Goal: Communication & Community: Answer question/provide support

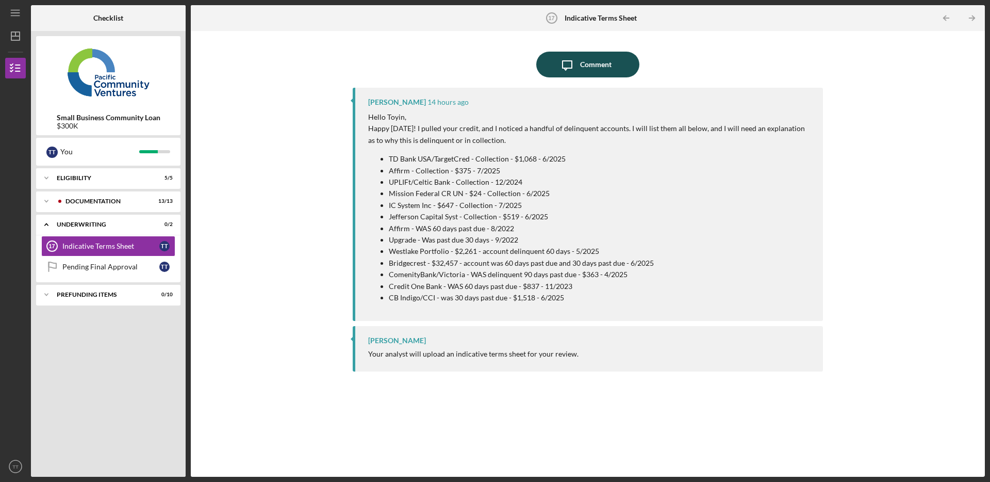
click at [603, 68] on div "Comment" at bounding box center [595, 65] width 31 height 26
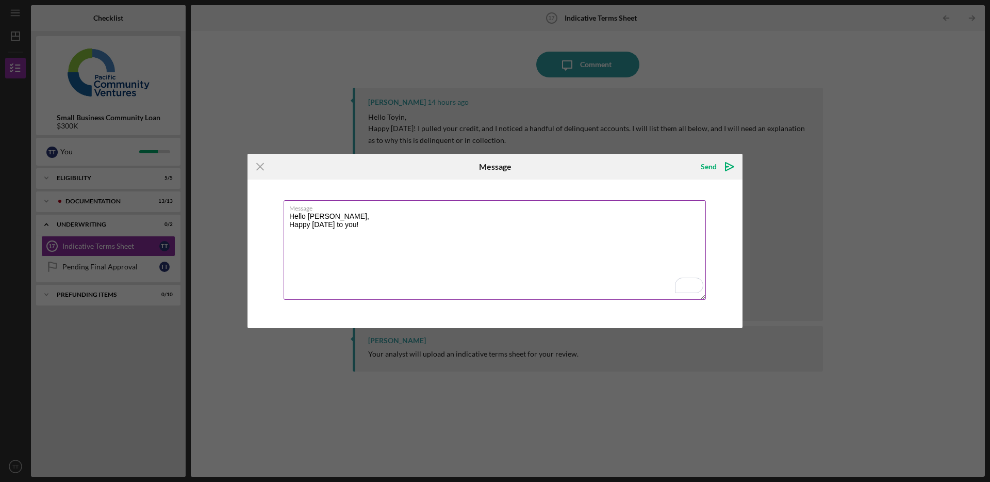
paste textarea "In response to your request, I have provided explanations for the late payments…"
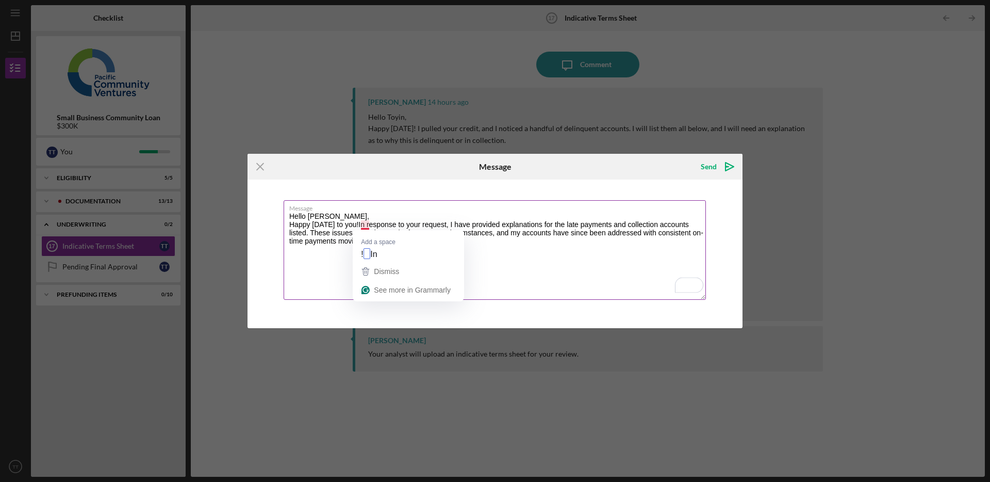
click at [363, 222] on textarea "Hello [PERSON_NAME], Happy [DATE] to you!In response to your request, I have pr…" at bounding box center [495, 250] width 422 height 100
drag, startPoint x: 313, startPoint y: 232, endPoint x: 332, endPoint y: 233, distance: 19.6
click at [333, 233] on textarea "Hello [PERSON_NAME], Happy [DATE] to you! In response to your request, I have p…" at bounding box center [495, 250] width 422 height 100
click at [351, 234] on textarea "Hello [PERSON_NAME], Happy [DATE] to you! In response to your request, I have p…" at bounding box center [495, 250] width 422 height 100
drag, startPoint x: 353, startPoint y: 235, endPoint x: 312, endPoint y: 235, distance: 41.8
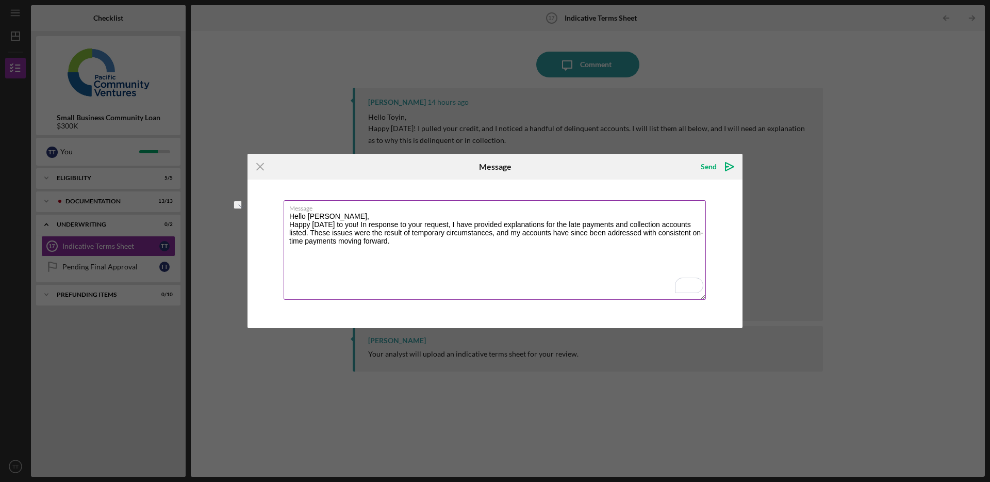
click at [312, 235] on textarea "Hello [PERSON_NAME], Happy [DATE] to you! In response to your request, I have p…" at bounding box center [495, 250] width 422 height 100
click at [520, 232] on textarea "Hello [PERSON_NAME], Happy [DATE] to you! In response to your request, I have p…" at bounding box center [495, 250] width 422 height 100
click at [542, 231] on textarea "Hello [PERSON_NAME], Happy [DATE] to you! In response to your request, I have p…" at bounding box center [495, 250] width 422 height 100
drag, startPoint x: 582, startPoint y: 233, endPoint x: 600, endPoint y: 244, distance: 21.3
click at [582, 233] on textarea "Hello [PERSON_NAME], Happy [DATE] to you! In response to your request, I have p…" at bounding box center [495, 250] width 422 height 100
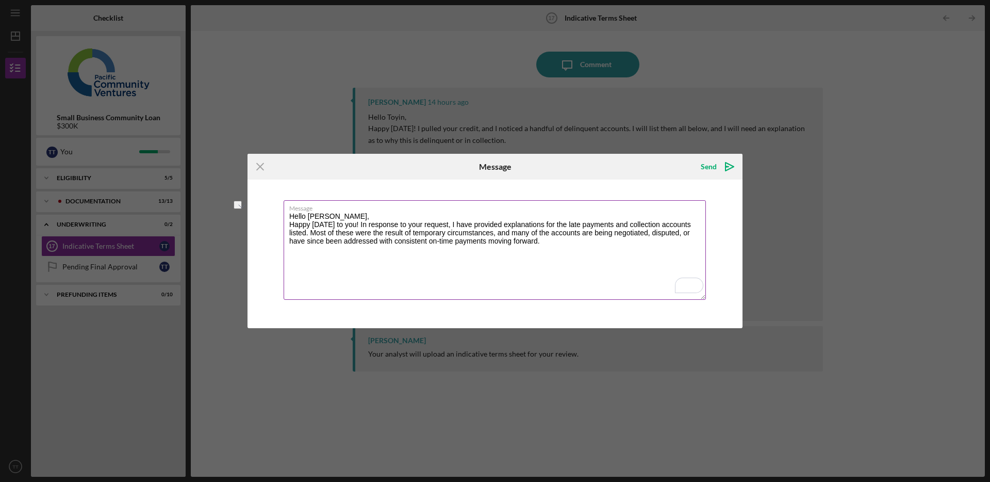
drag, startPoint x: 395, startPoint y: 241, endPoint x: 454, endPoint y: 244, distance: 58.9
click at [454, 244] on textarea "Hello [PERSON_NAME], Happy [DATE] to you! In response to your request, I have p…" at bounding box center [495, 250] width 422 height 100
drag, startPoint x: 485, startPoint y: 240, endPoint x: 428, endPoint y: 242, distance: 57.3
click at [428, 242] on textarea "Hello [PERSON_NAME], Happy [DATE] to you! In response to your request, I have p…" at bounding box center [495, 250] width 422 height 100
click at [513, 255] on textarea "Hello [PERSON_NAME], Happy [DATE] to you! In response to your request, I have p…" at bounding box center [495, 250] width 422 height 100
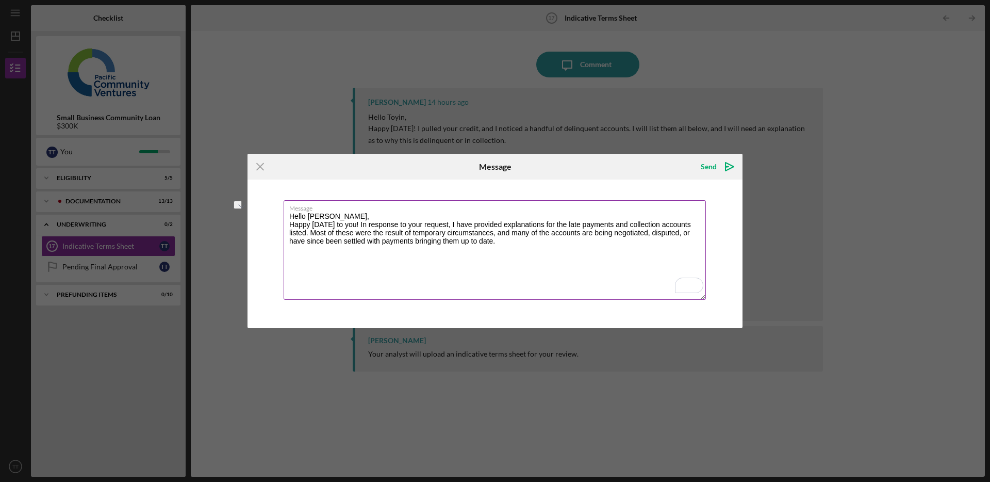
drag, startPoint x: 455, startPoint y: 225, endPoint x: 364, endPoint y: 225, distance: 91.3
click at [364, 225] on textarea "Hello [PERSON_NAME], Happy [DATE] to you! In response to your request, I have p…" at bounding box center [495, 250] width 422 height 100
click at [428, 241] on textarea "Hello [PERSON_NAME], Happy [DATE] to you! I have provided explanations for the …" at bounding box center [495, 250] width 422 height 100
paste textarea "Please let me know if you need any additional information, and kindly keep me u…"
click at [419, 266] on textarea "Hello [PERSON_NAME], Happy [DATE] to you! I have provided explanations for the …" at bounding box center [495, 250] width 422 height 100
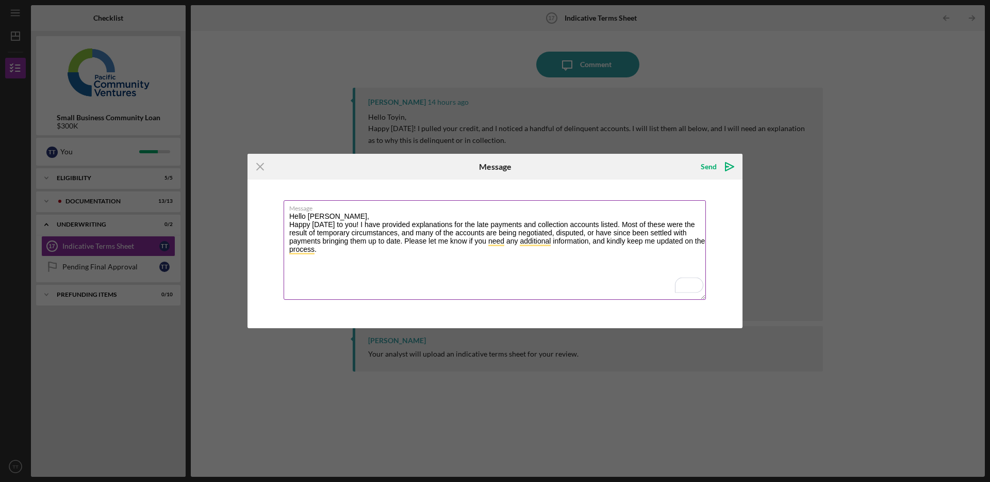
paste textarea "• LO Ipsu DOL/SitameTcon - Adipiscing - $8,807 - 5/4506 e Sedd eiusmod tempo in…"
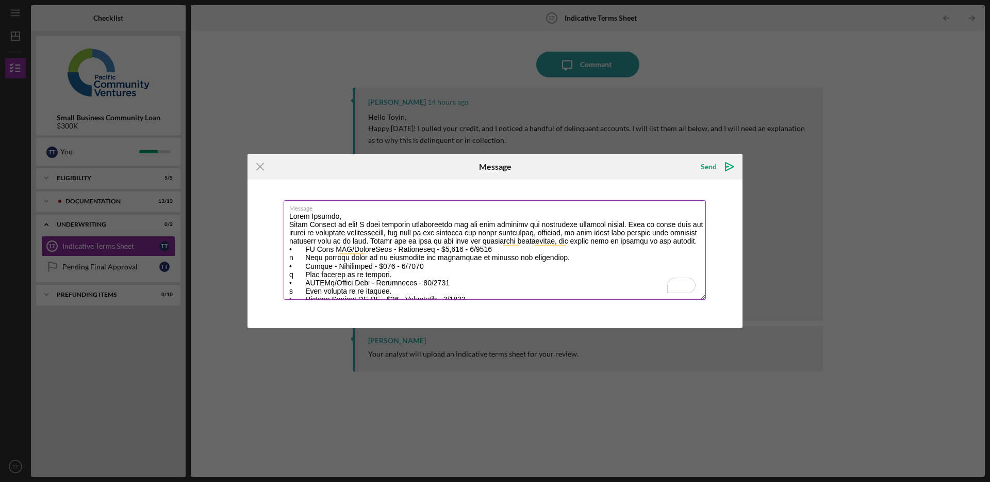
click at [377, 250] on textarea "Message" at bounding box center [495, 250] width 422 height 100
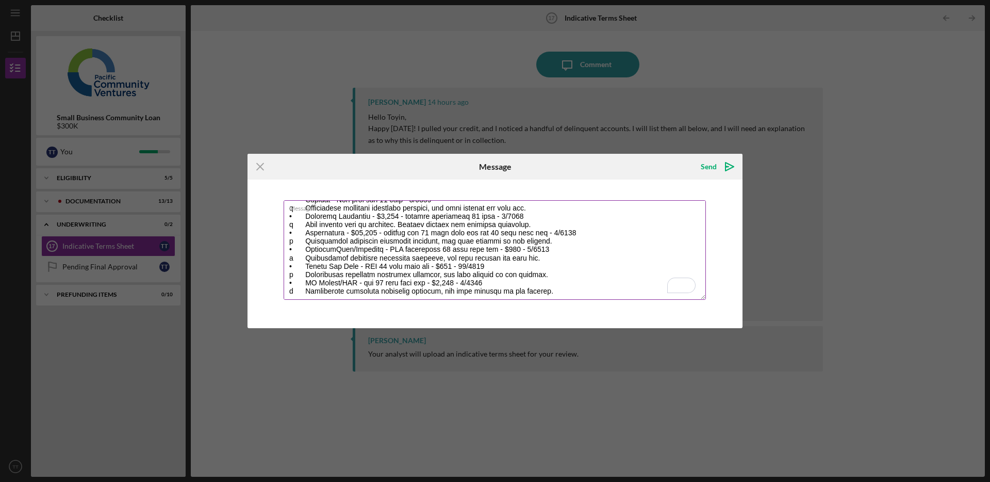
scroll to position [139, 0]
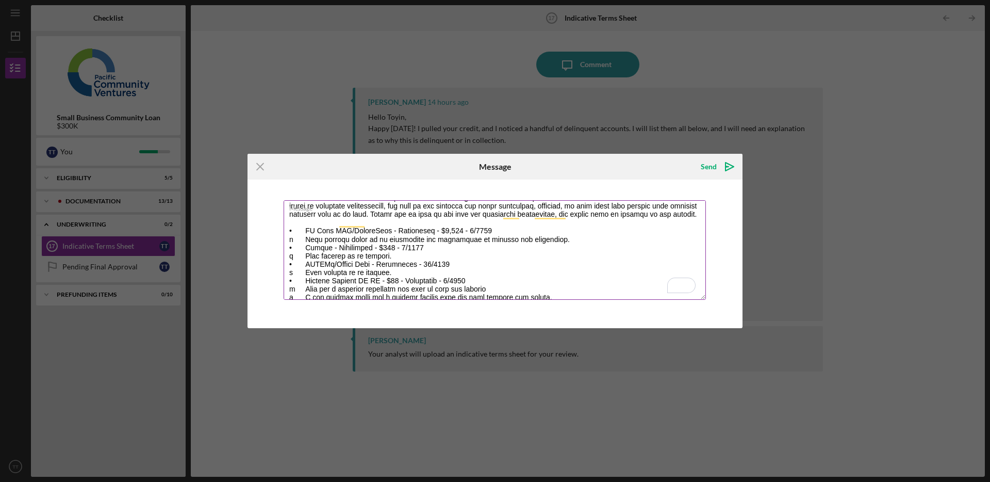
click at [303, 247] on textarea "Message" at bounding box center [495, 250] width 422 height 100
click at [584, 282] on textarea "Message" at bounding box center [495, 250] width 422 height 100
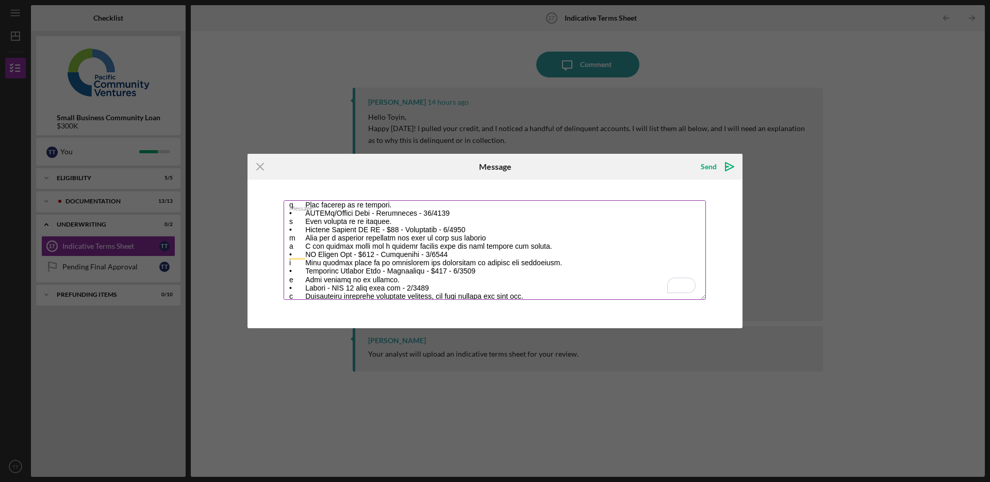
click at [307, 256] on textarea "Message" at bounding box center [495, 250] width 422 height 100
click at [304, 255] on textarea "Message" at bounding box center [495, 250] width 422 height 100
click at [563, 254] on textarea "Message" at bounding box center [495, 250] width 422 height 100
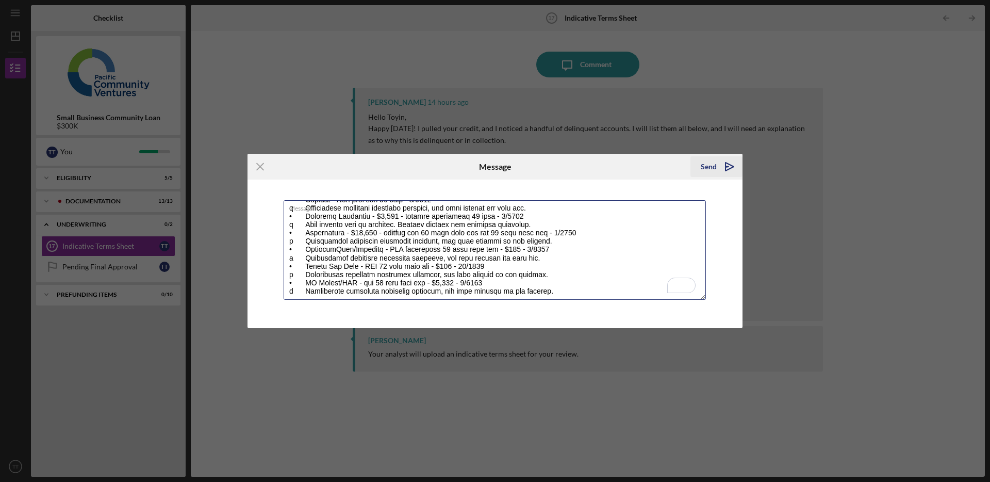
type textarea "Lorem Ipsumdo, Sitam Consect ad eli! S doei temporin utlaboreetdo mag ali enim …"
click at [711, 171] on div "Send" at bounding box center [709, 166] width 16 height 21
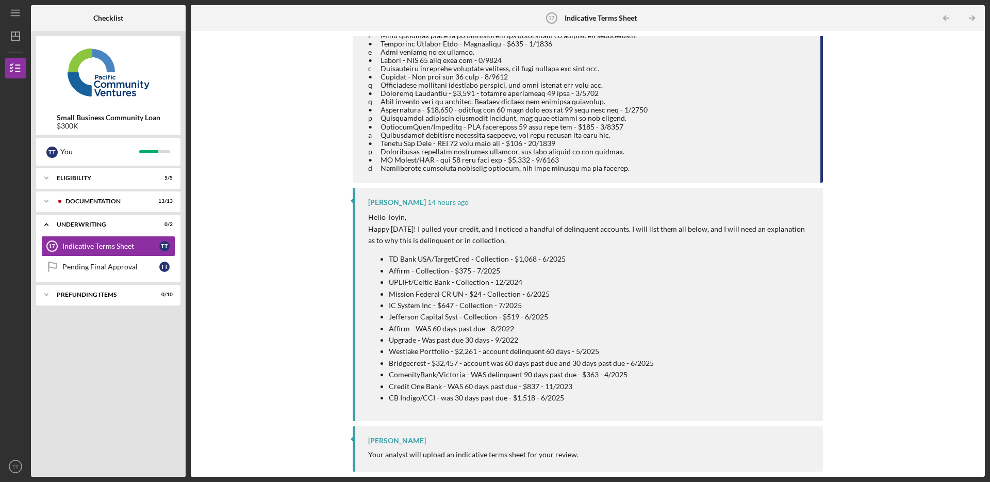
click at [281, 86] on div "Icon/Message Comment You 2 minutes ago [PERSON_NAME] 14 hours ago Hello Toyin, …" at bounding box center [588, 253] width 784 height 435
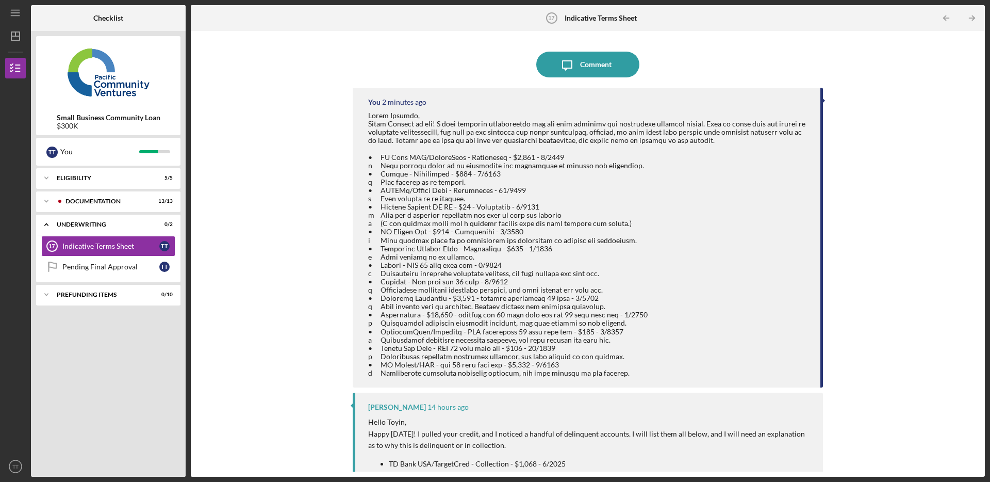
scroll to position [2, 0]
click at [353, 193] on div "You 2 minutes ago" at bounding box center [588, 236] width 470 height 300
click at [312, 157] on div "Icon/Message Comment You 2 minutes ago [PERSON_NAME] 14 hours ago Hello Toyin, …" at bounding box center [588, 253] width 784 height 435
